Goal: Navigation & Orientation: Find specific page/section

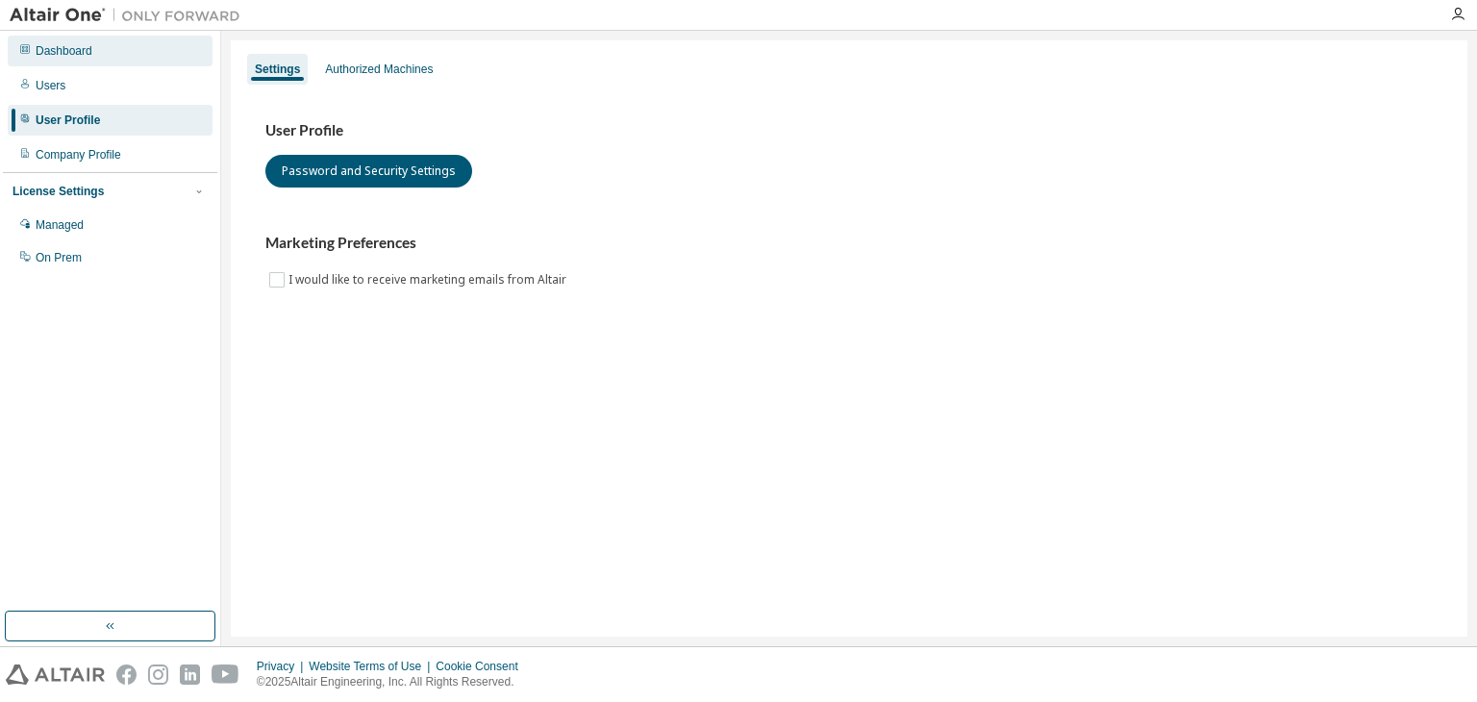
click at [106, 51] on div "Dashboard" at bounding box center [110, 51] width 205 height 31
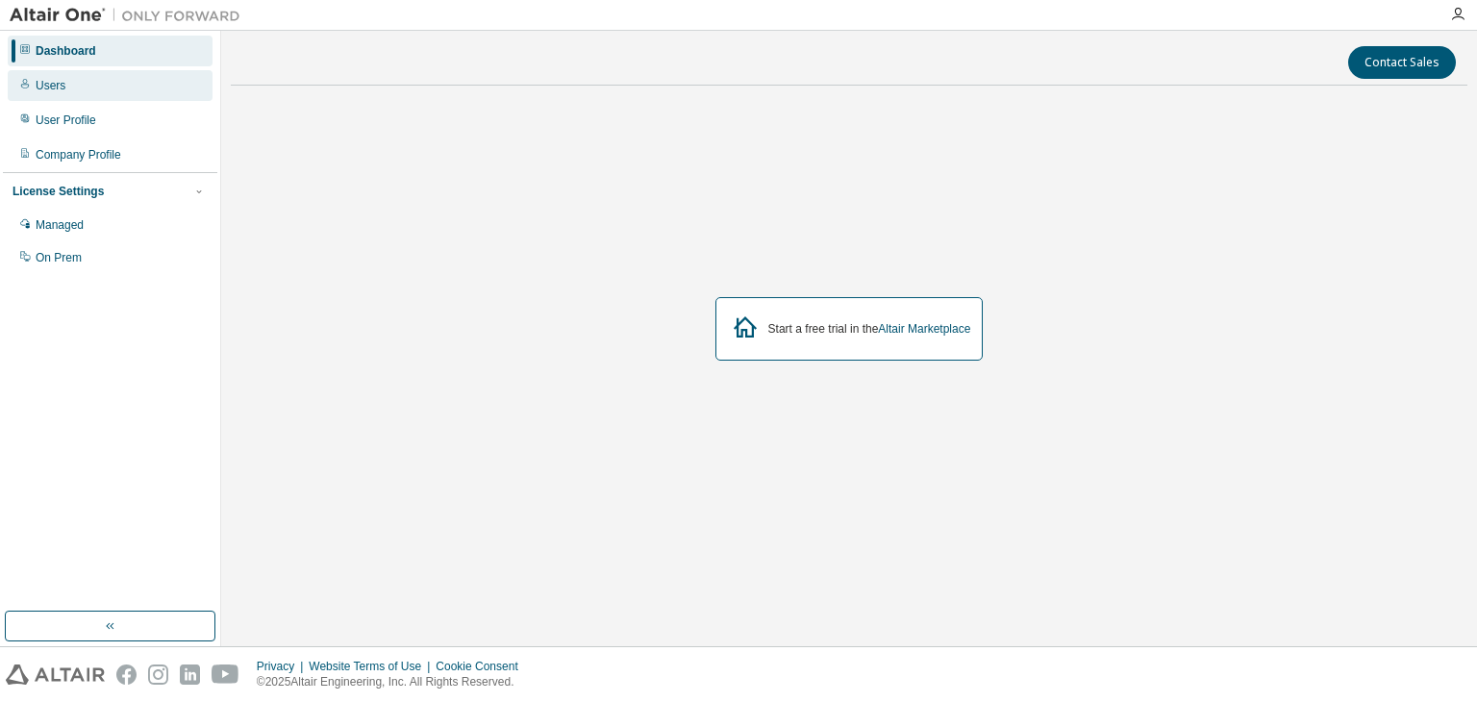
click at [43, 98] on div "Users" at bounding box center [110, 85] width 205 height 31
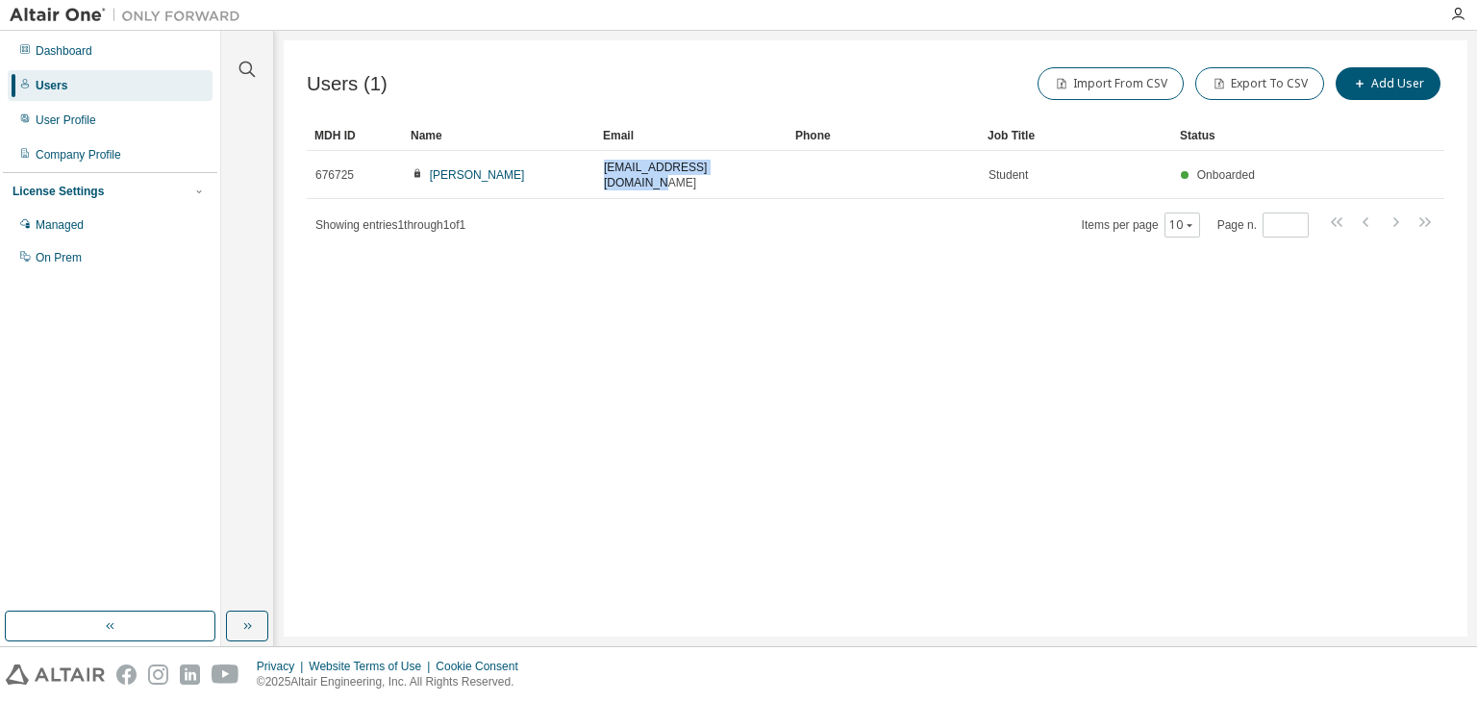
drag, startPoint x: 764, startPoint y: 171, endPoint x: 591, endPoint y: 276, distance: 202.3
click at [584, 174] on tr "676725 Sneha Ghoshal snehaghoshal15@gmail.com Student Onboarded" at bounding box center [875, 175] width 1137 height 48
click at [751, 211] on div "Showing entries 1 through 1 of 1 Items per page 10 Page n. *" at bounding box center [875, 225] width 1137 height 28
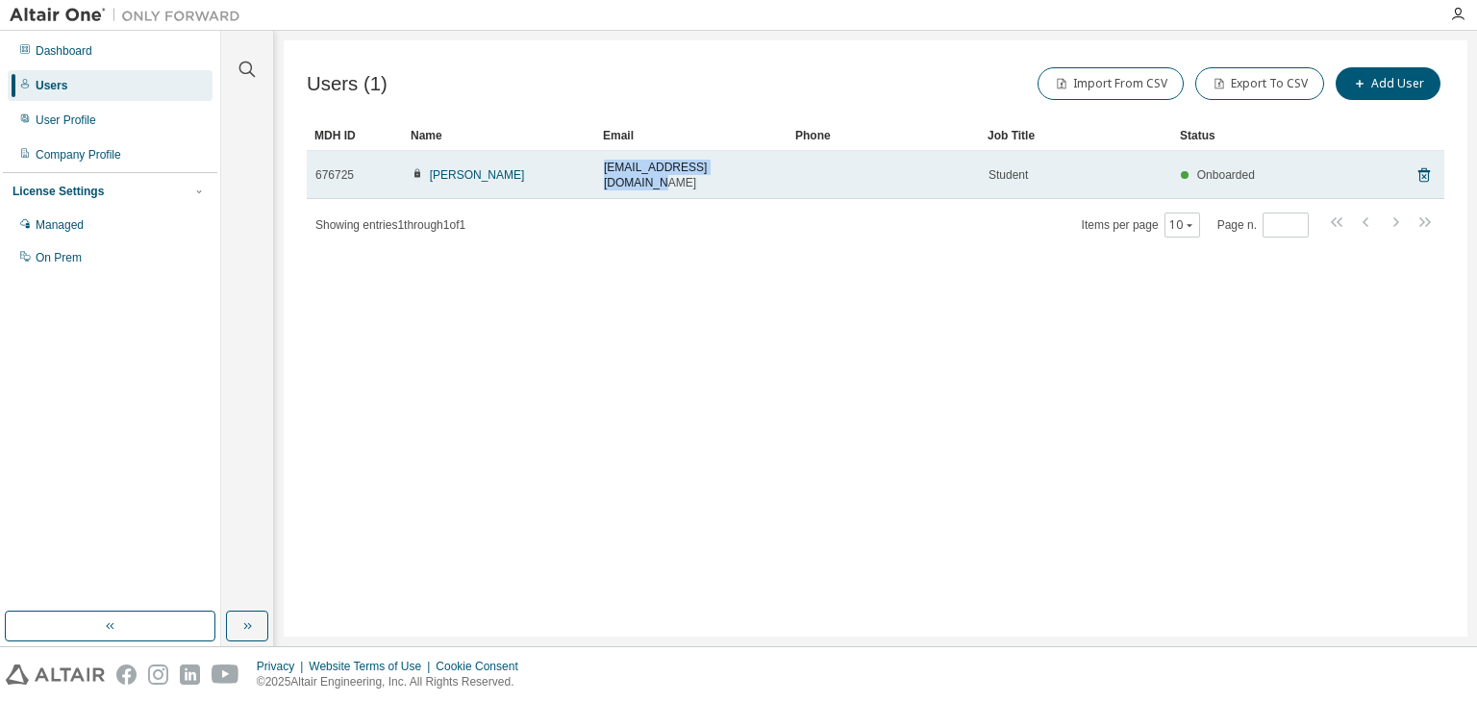
drag, startPoint x: 765, startPoint y: 156, endPoint x: 506, endPoint y: 151, distance: 259.6
click at [506, 151] on tr "676725 Sneha Ghoshal snehaghoshal15@gmail.com Student Onboarded" at bounding box center [875, 175] width 1137 height 48
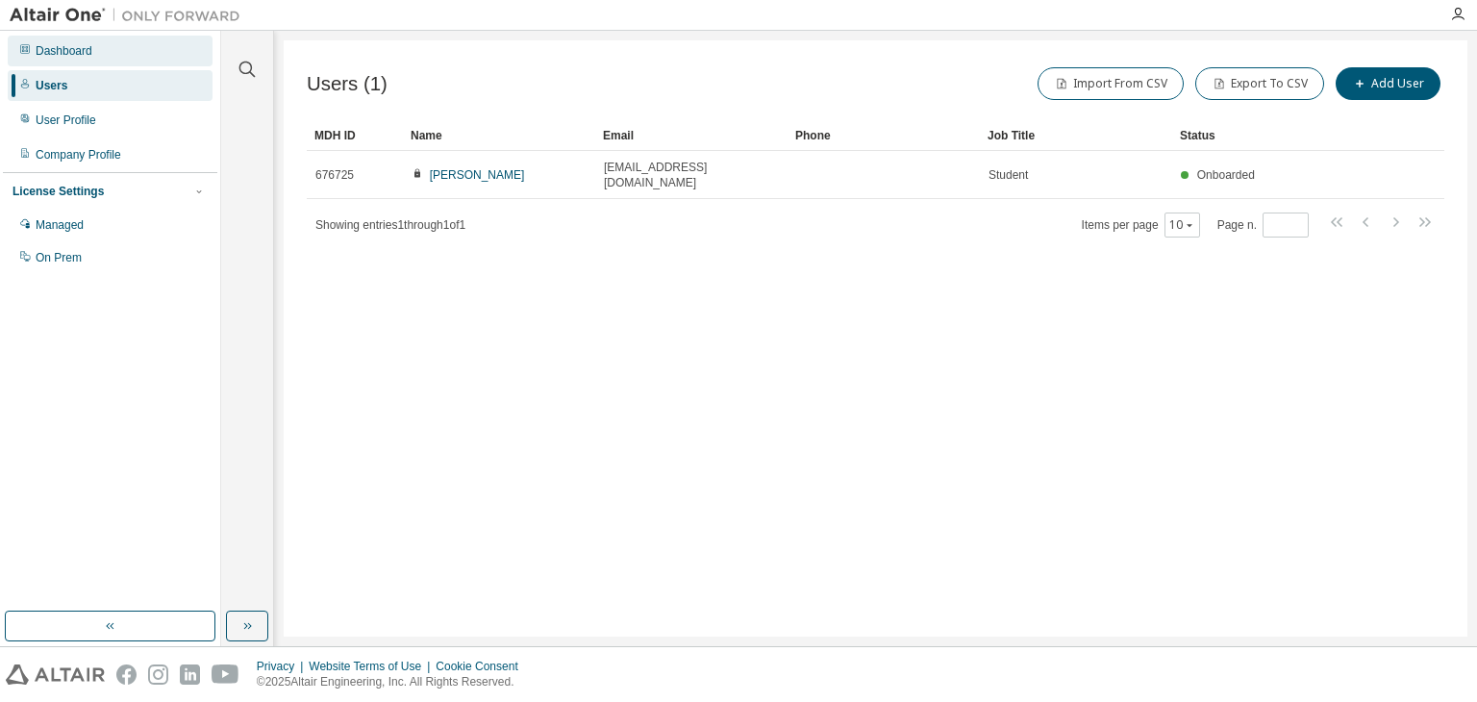
click at [78, 56] on div "Dashboard" at bounding box center [64, 50] width 57 height 15
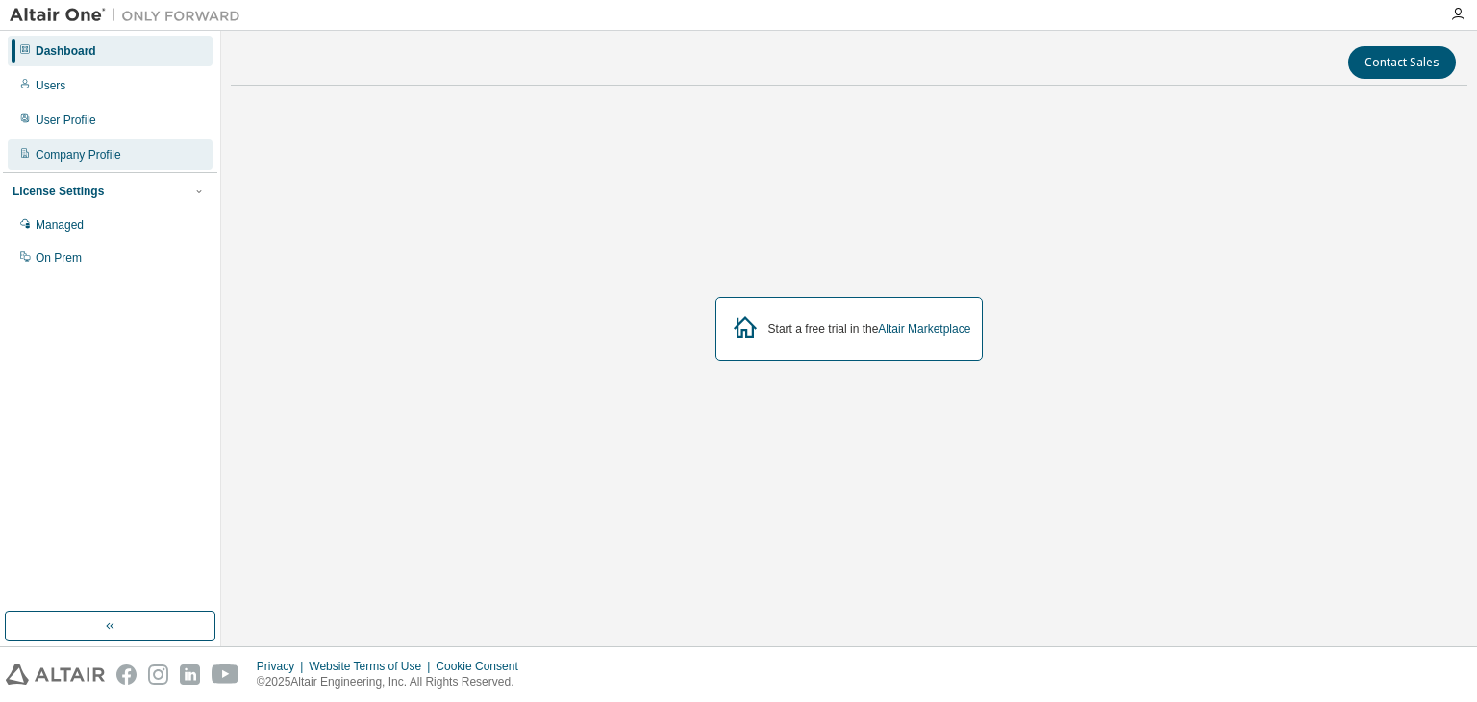
click at [104, 142] on div "Company Profile" at bounding box center [110, 154] width 205 height 31
